Goal: Find specific page/section: Find specific page/section

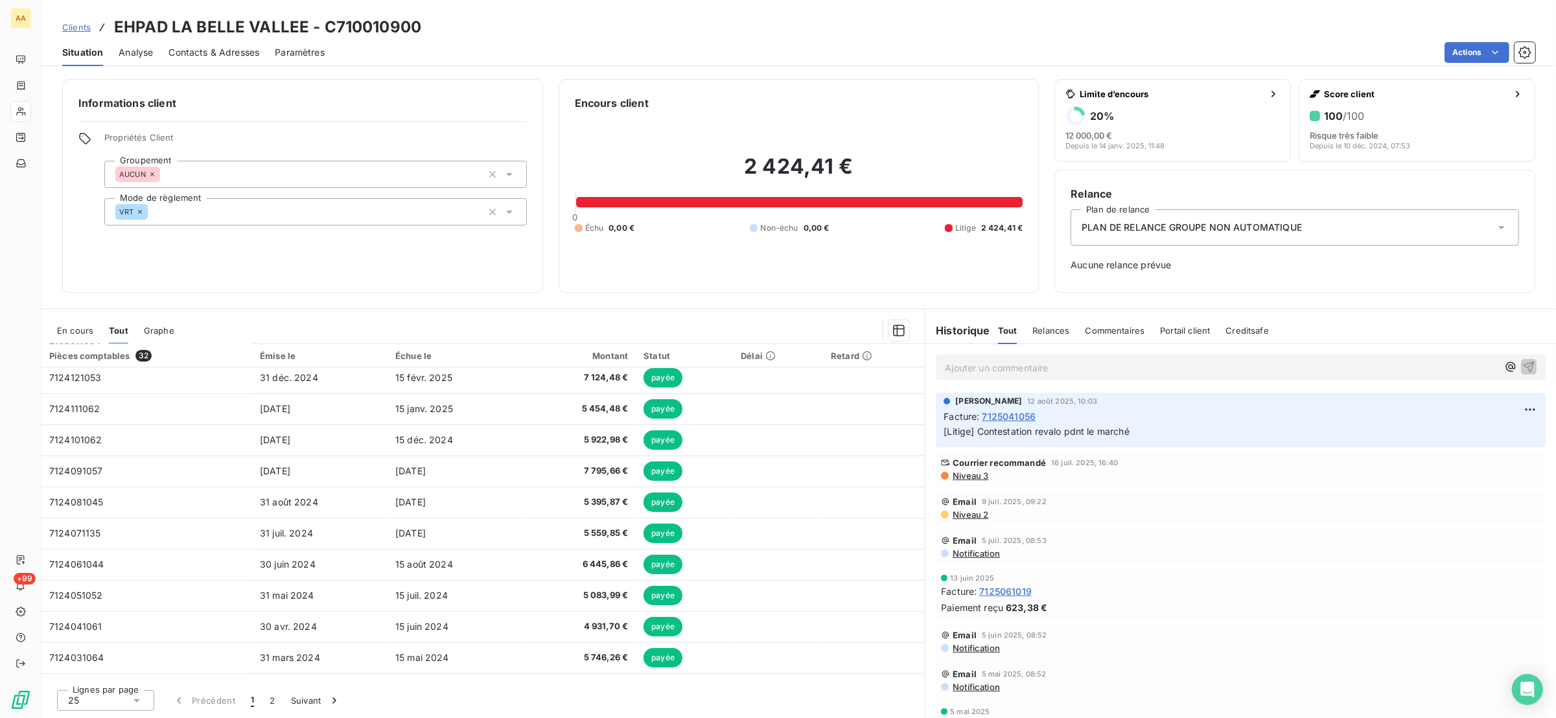
scroll to position [465, 0]
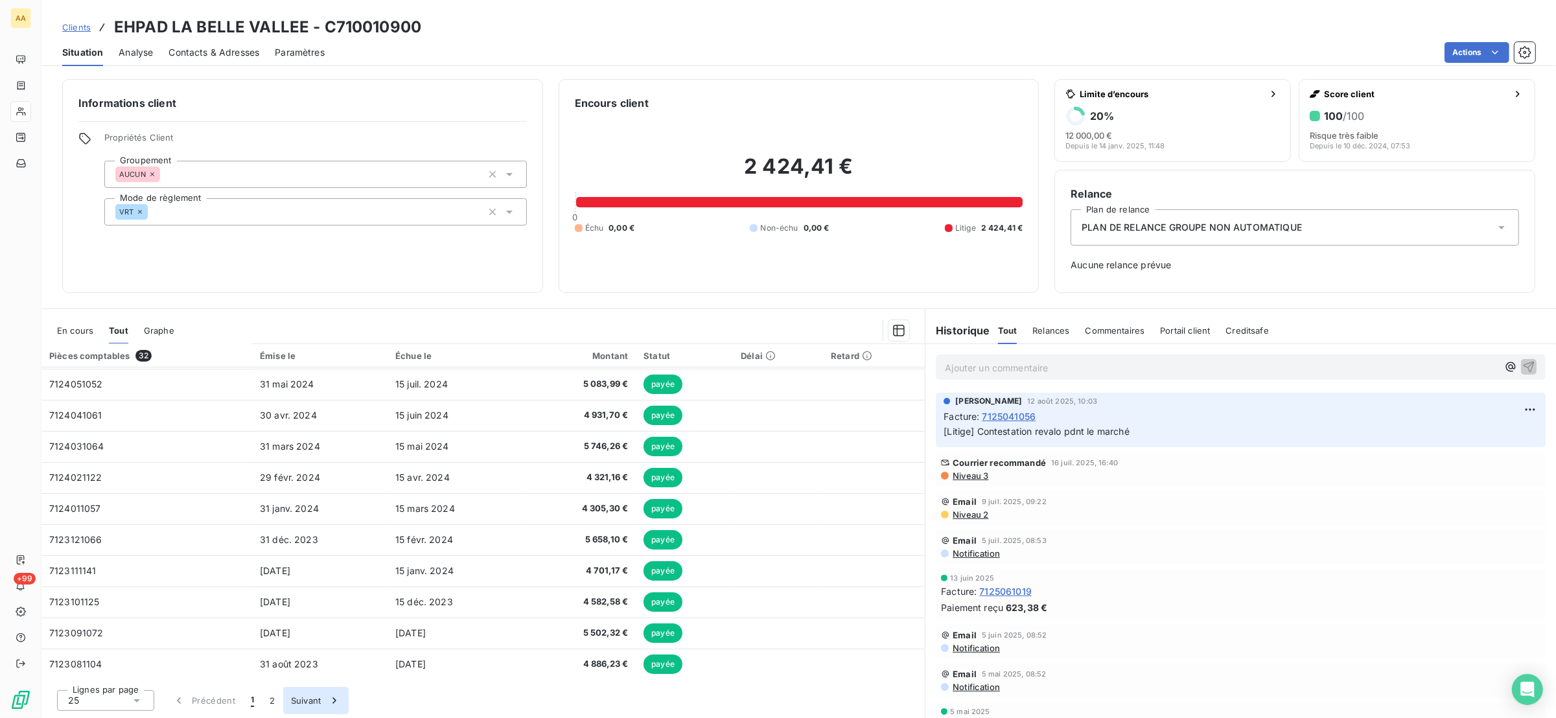
click at [309, 701] on button "Suivant" at bounding box center [315, 700] width 65 height 27
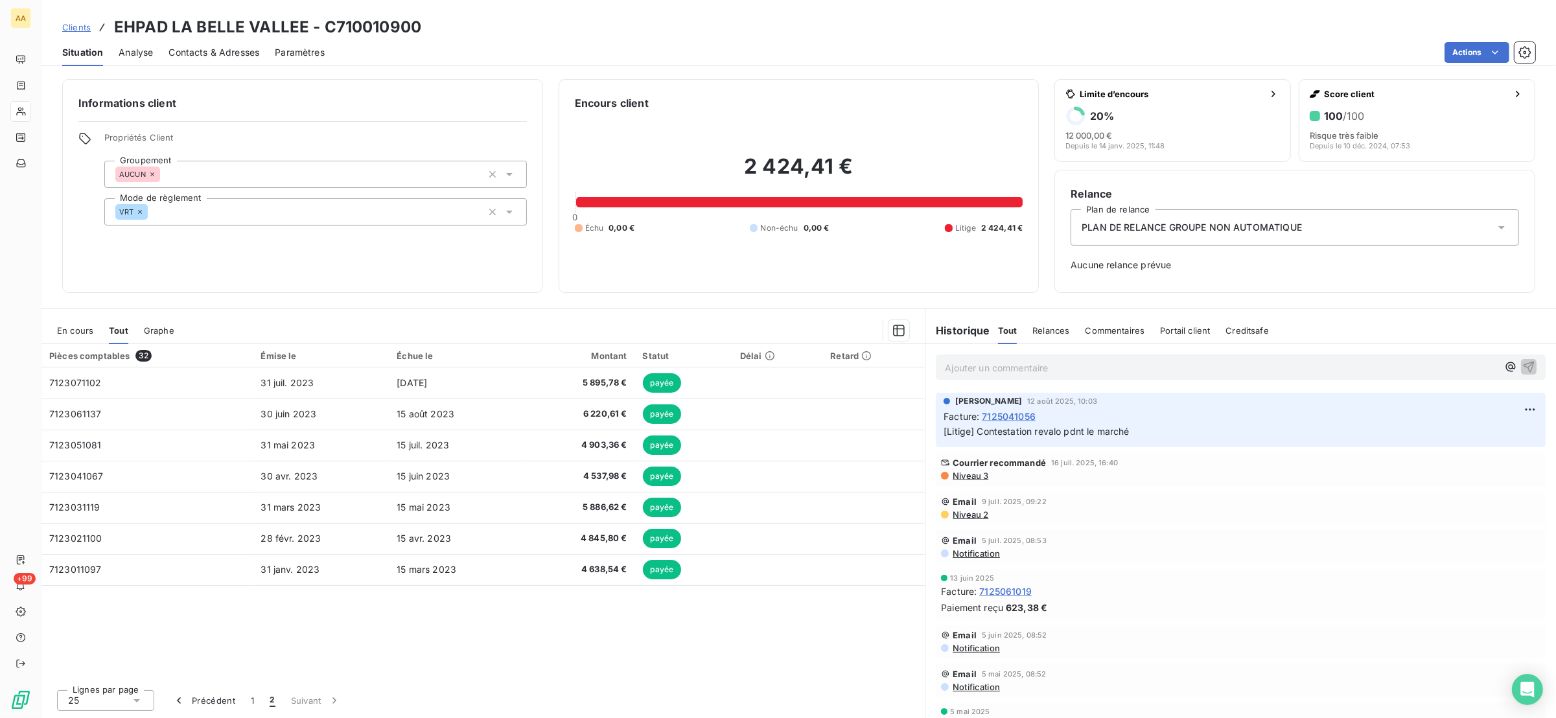
click at [86, 327] on span "En cours" at bounding box center [75, 330] width 36 height 10
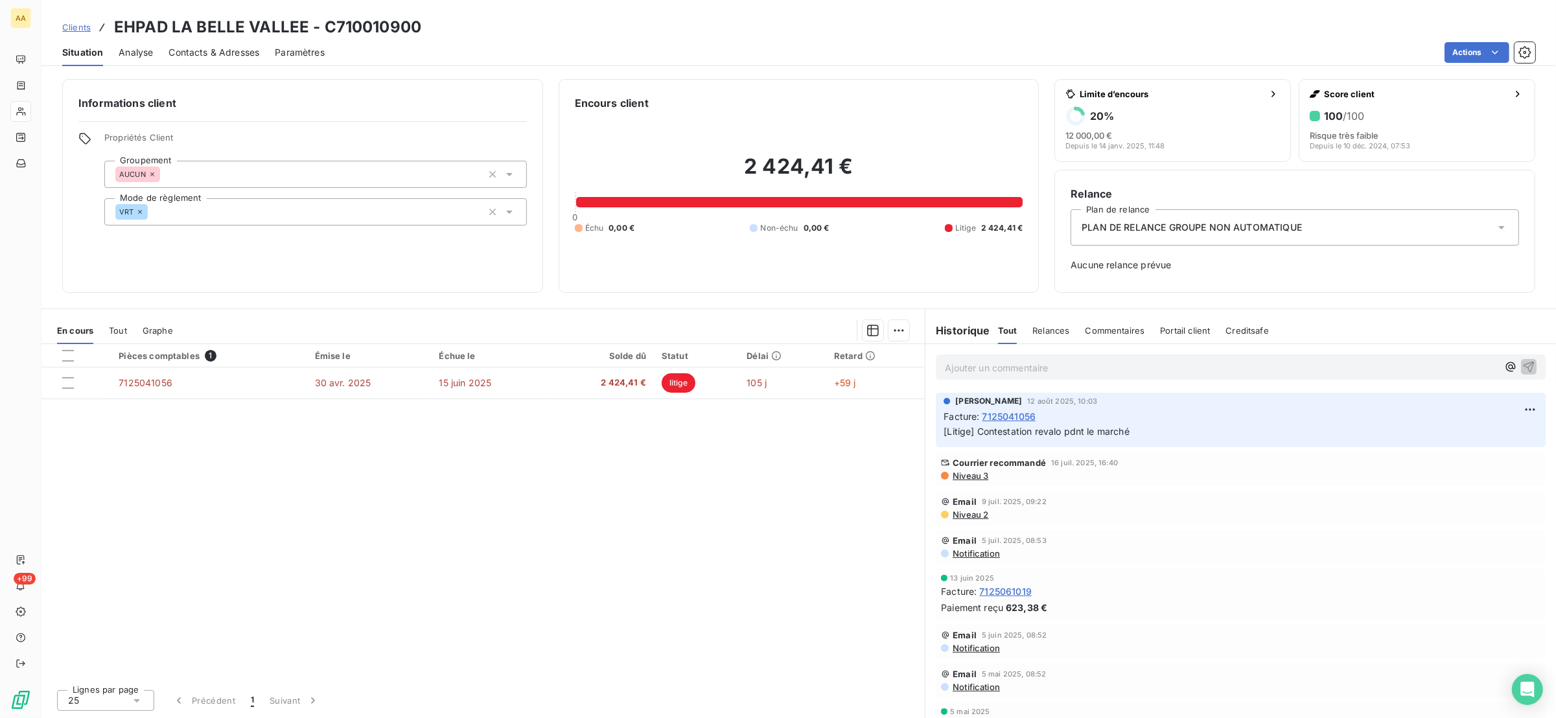
click at [106, 330] on div "En cours Tout Graphe" at bounding box center [482, 330] width 883 height 27
click at [113, 327] on span "Tout" at bounding box center [118, 330] width 18 height 10
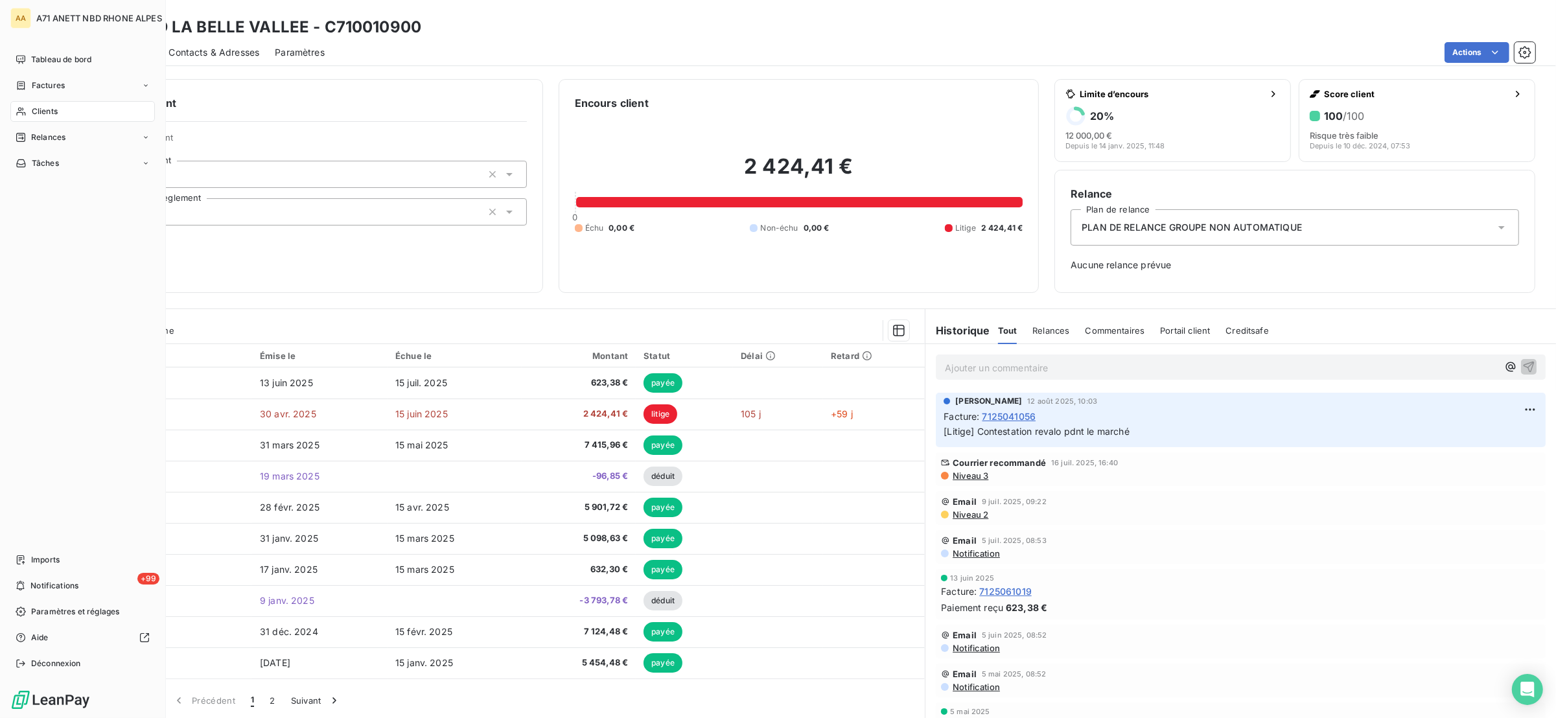
click at [29, 108] on div "Clients" at bounding box center [82, 111] width 145 height 21
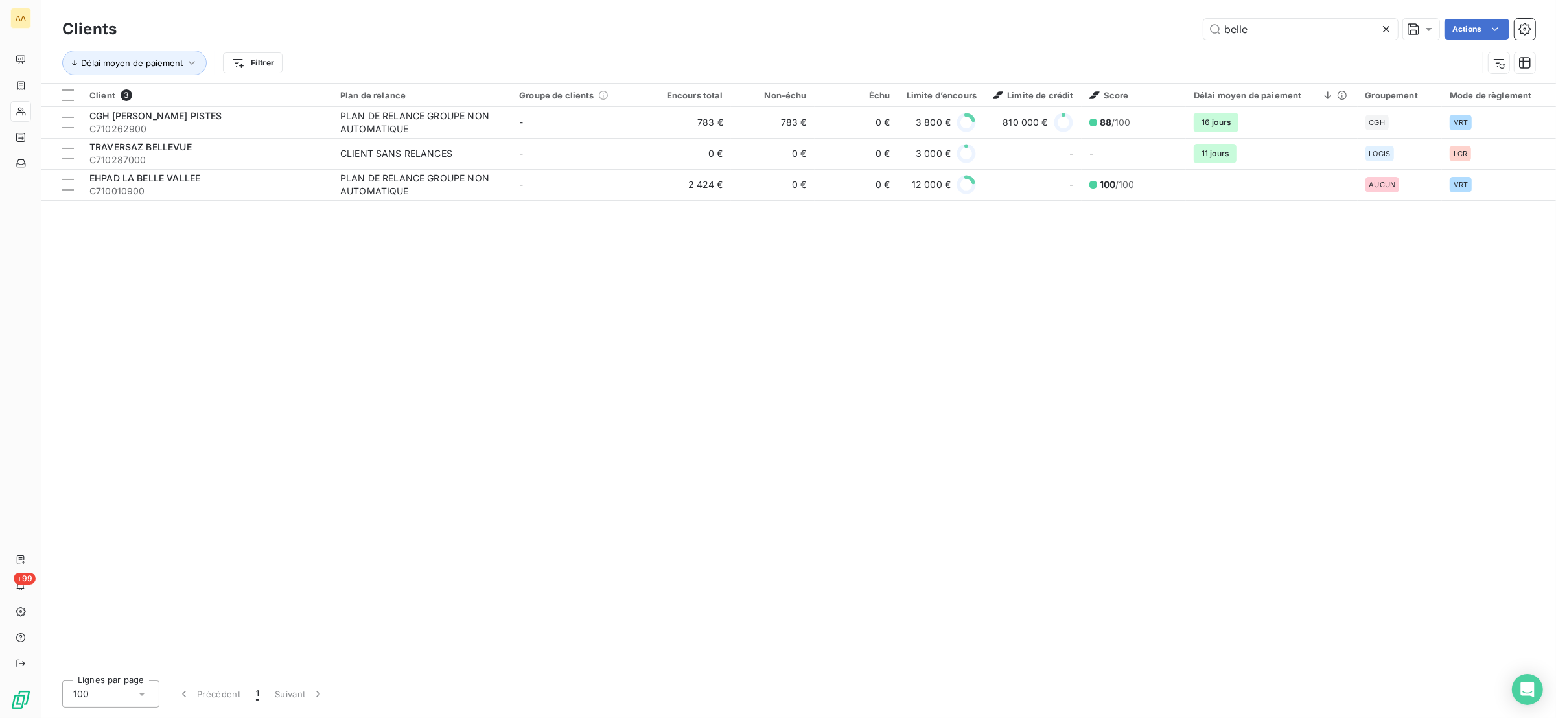
drag, startPoint x: 1257, startPoint y: 32, endPoint x: 1181, endPoint y: 31, distance: 75.2
click at [1181, 31] on div "belle Actions" at bounding box center [833, 29] width 1403 height 21
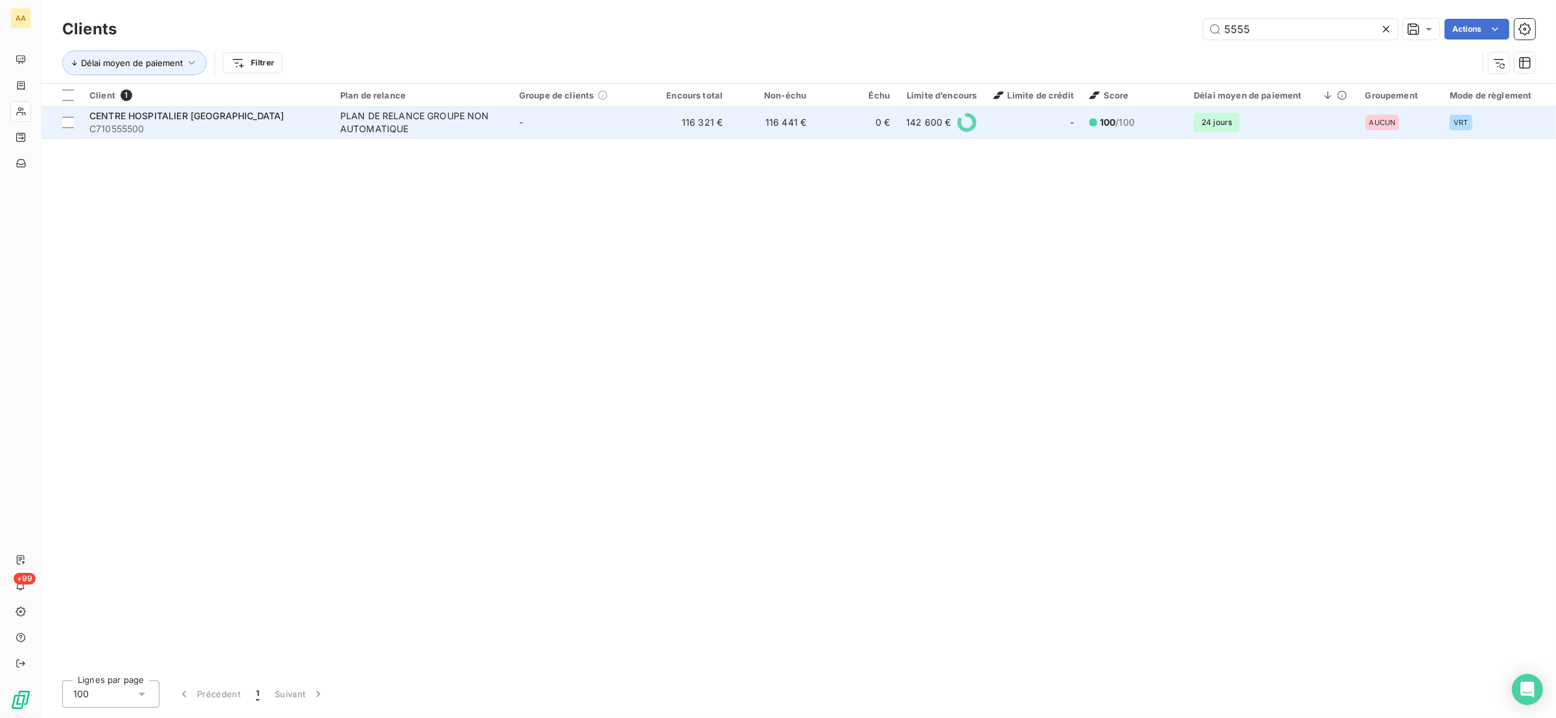
type input "5555"
click at [317, 119] on div "CENTRE HOSPITALIER [GEOGRAPHIC_DATA]" at bounding box center [206, 116] width 235 height 13
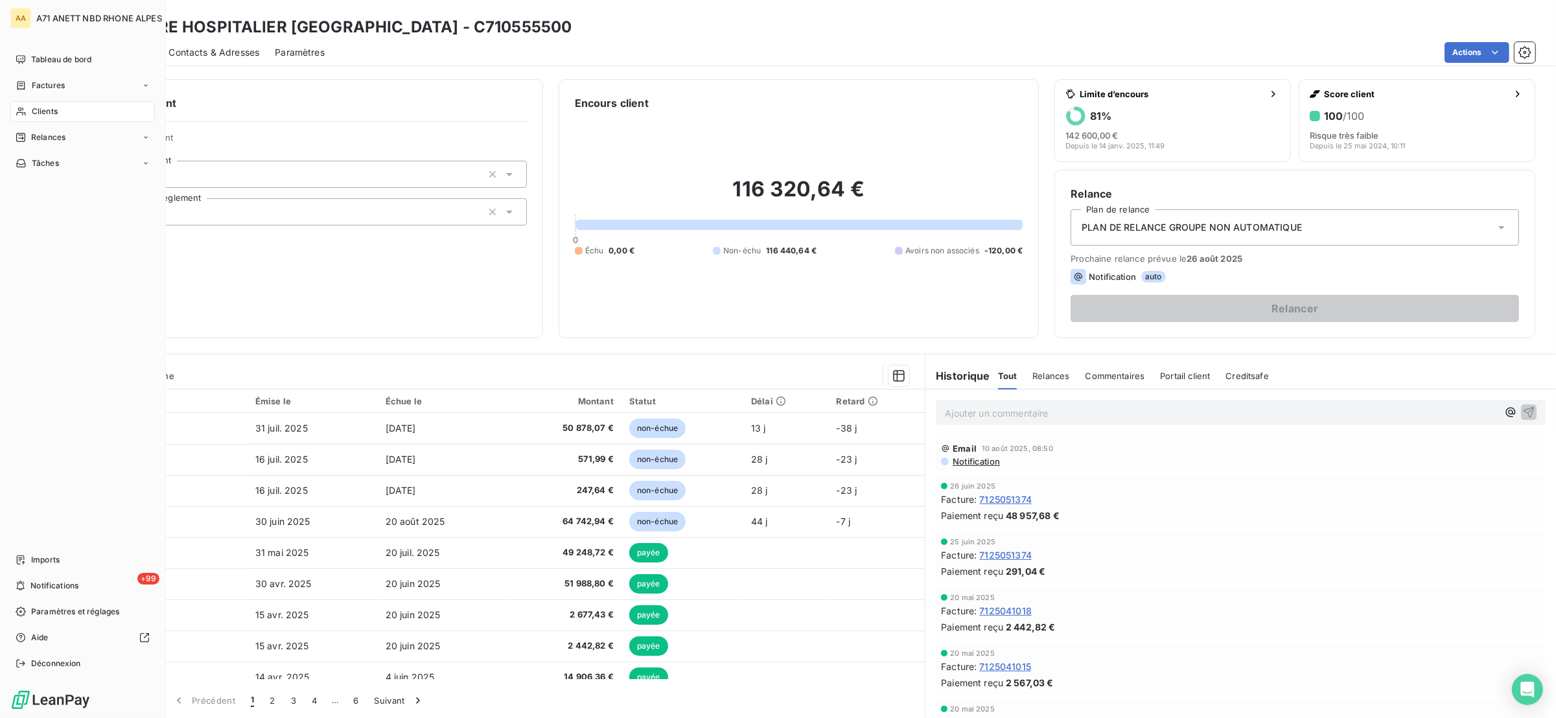
click at [30, 118] on div "Clients" at bounding box center [82, 111] width 145 height 21
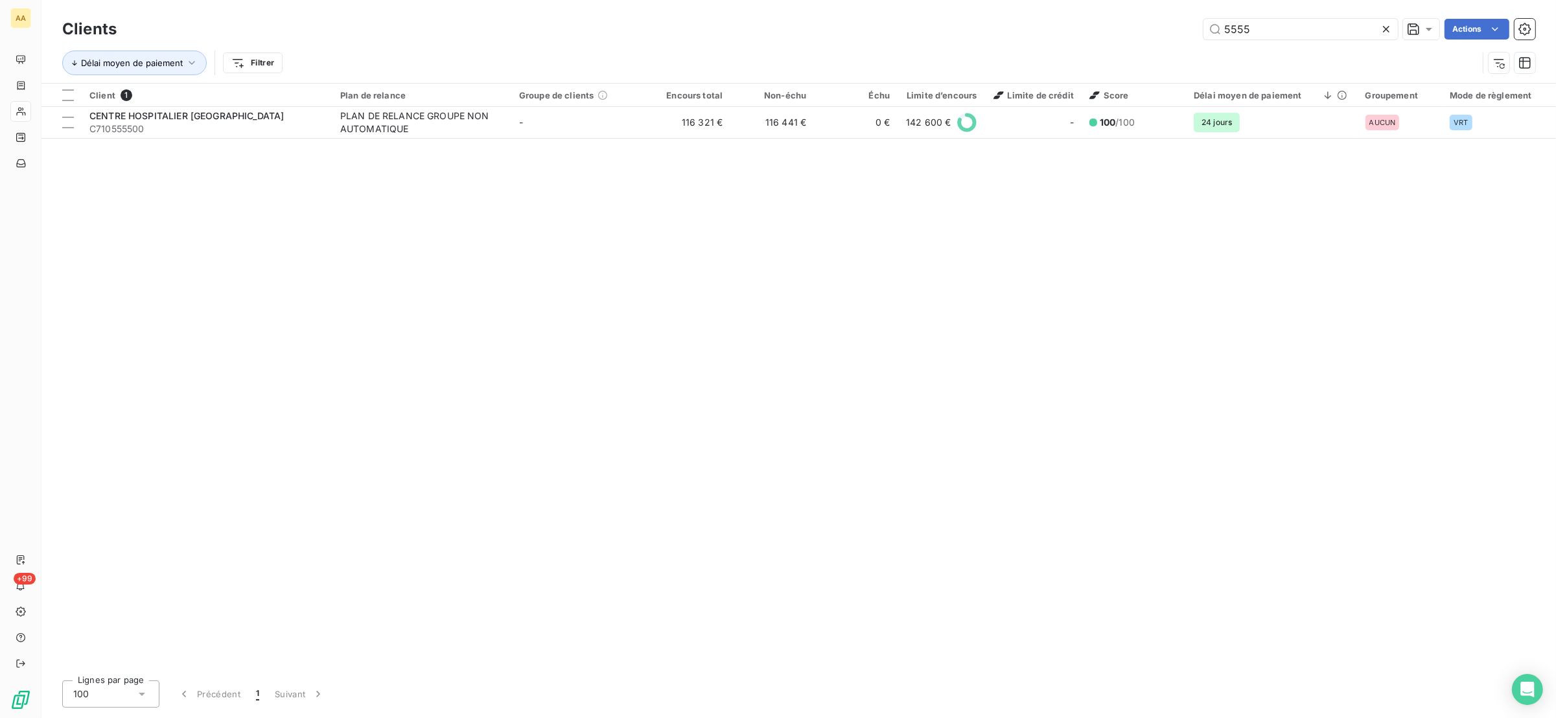
drag, startPoint x: 1255, startPoint y: 32, endPoint x: 1111, endPoint y: 51, distance: 145.1
click at [1111, 51] on div "Clients 5555 Actions Délai moyen de paiement Filtrer" at bounding box center [798, 49] width 1473 height 67
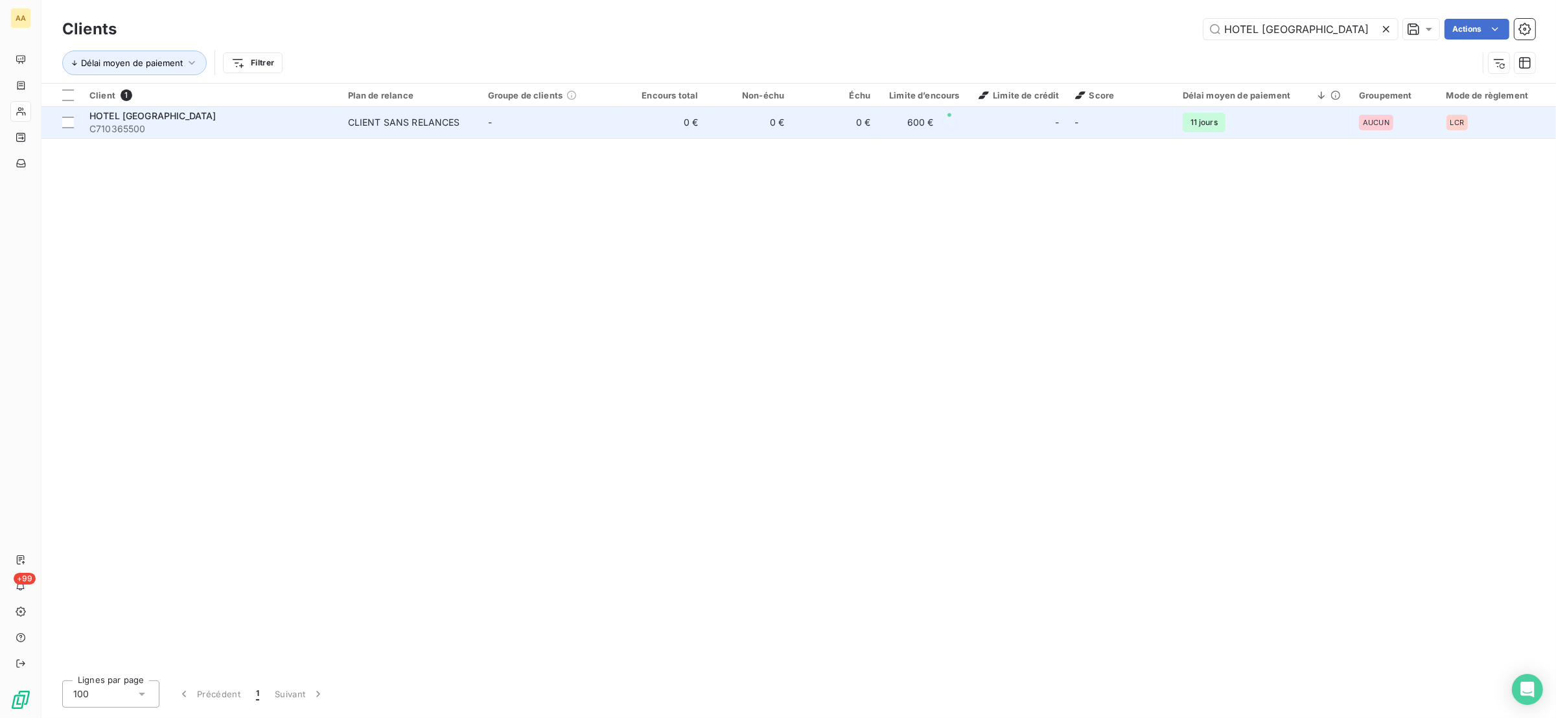
type input "HOTEL [GEOGRAPHIC_DATA]"
click at [195, 123] on span "C710365500" at bounding box center [210, 128] width 243 height 13
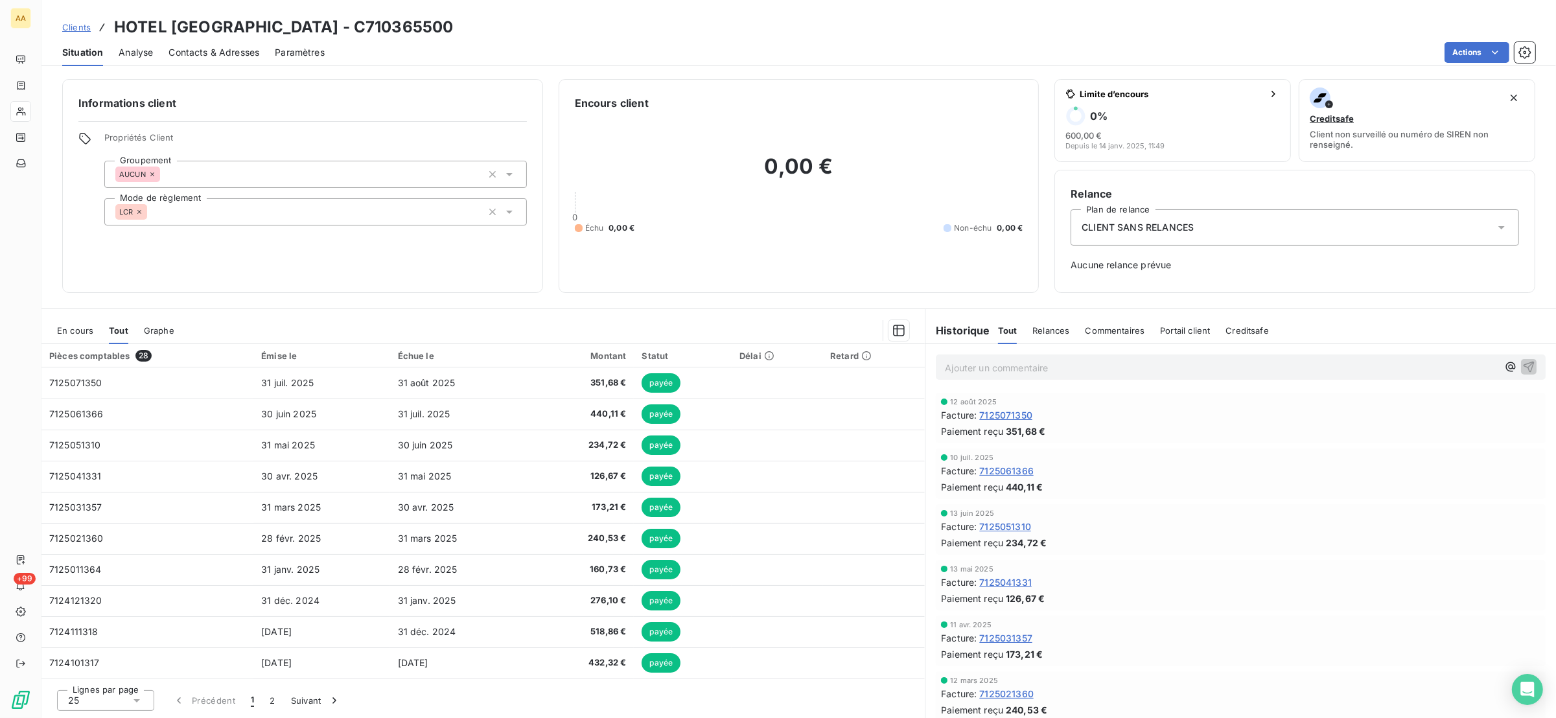
click at [89, 329] on span "En cours" at bounding box center [75, 330] width 36 height 10
